Goal: Obtain resource: Obtain resource

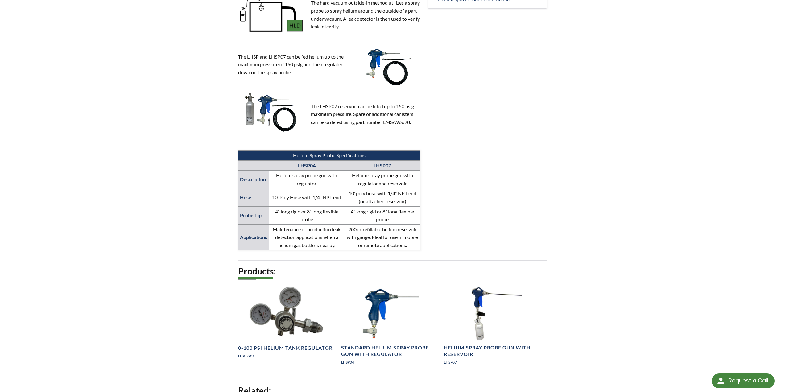
scroll to position [339, 0]
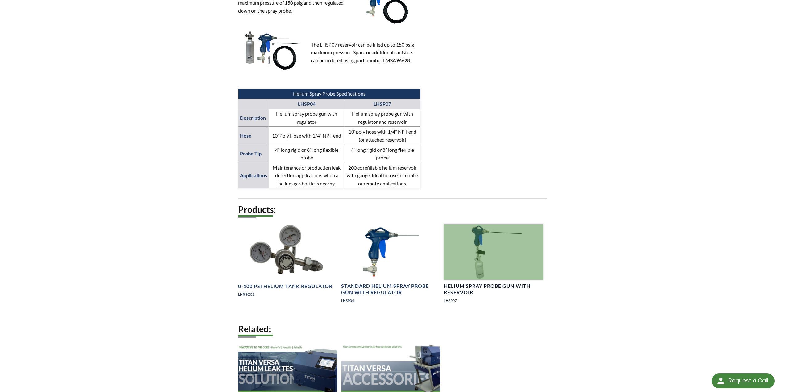
select select "Language Translate Widget"
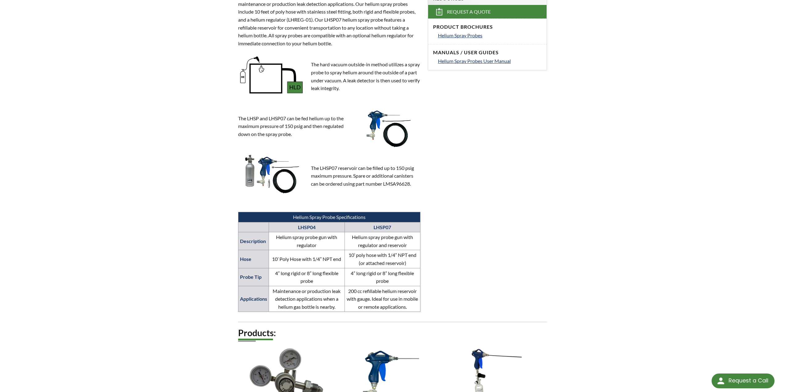
scroll to position [185, 0]
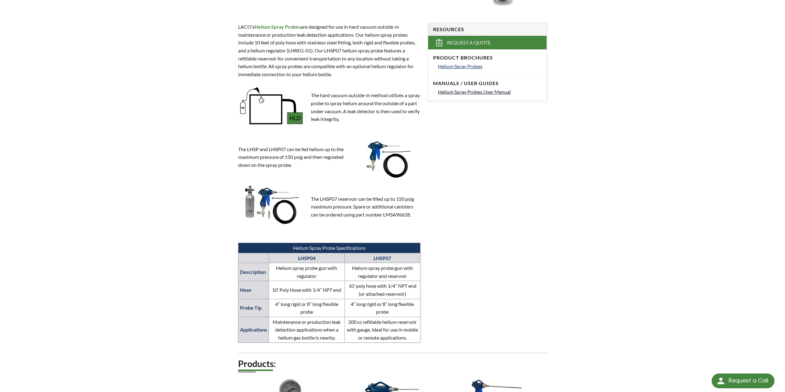
click at [482, 92] on span "Helium Spray Probes User Manual" at bounding box center [474, 92] width 73 height 6
click at [467, 68] on span "Helium Spray Probes" at bounding box center [460, 66] width 44 height 6
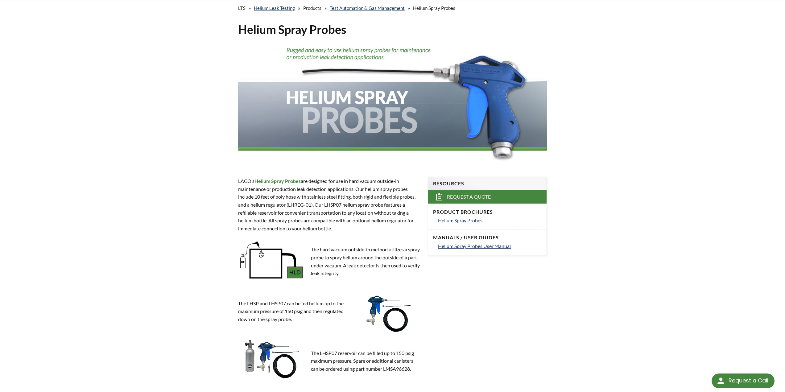
scroll to position [0, 0]
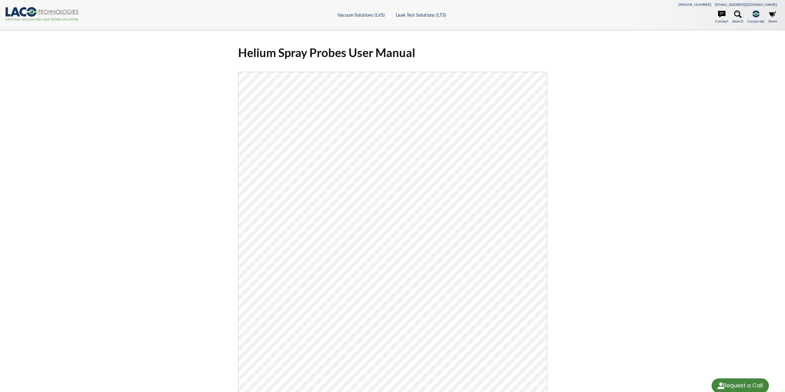
select select "Language Translate Widget"
